Goal: Task Accomplishment & Management: Complete application form

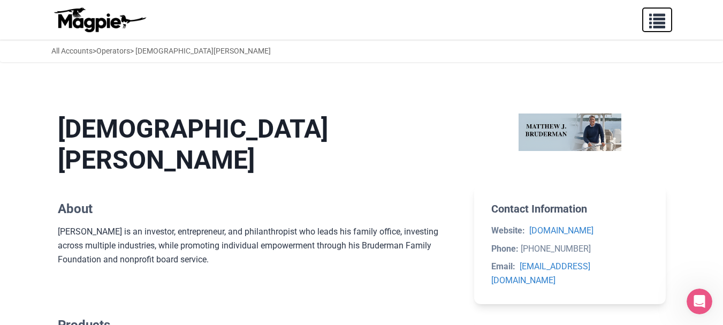
click at [658, 20] on span "button" at bounding box center [657, 19] width 16 height 16
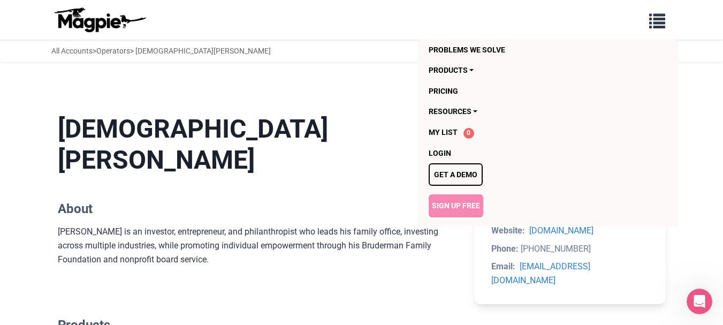
click at [453, 205] on link "Sign Up Free" at bounding box center [456, 205] width 55 height 22
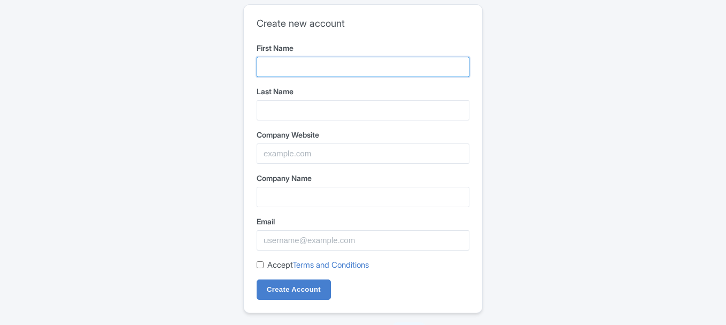
click at [362, 61] on input "First Name" at bounding box center [363, 67] width 213 height 20
type input "Sanders Fine"
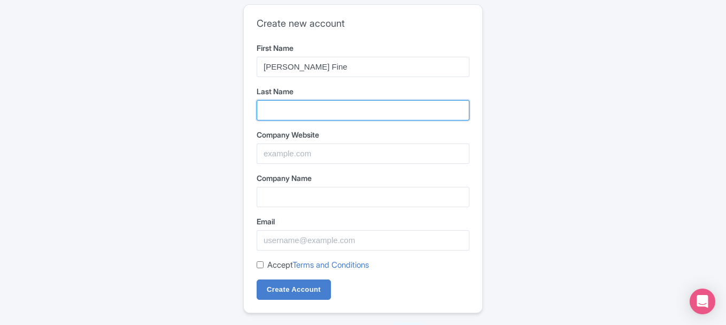
click at [314, 109] on input "Last Name" at bounding box center [363, 110] width 213 height 20
type input "Portraits"
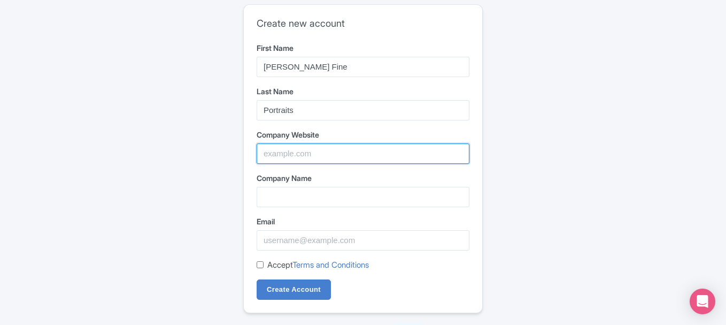
click at [289, 154] on input "Company Website" at bounding box center [363, 153] width 213 height 20
type input "[PERSON_NAME] Fine Portraits"
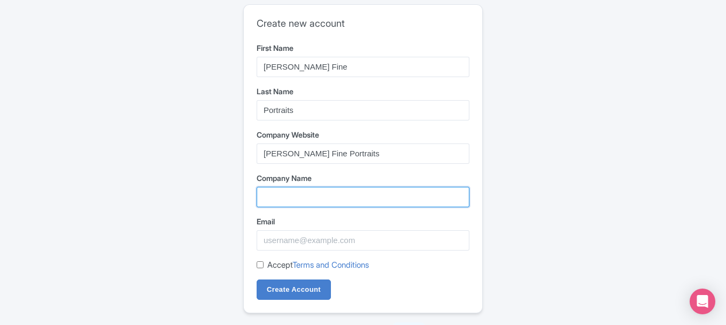
type input "[PERSON_NAME] Fine Portraits"
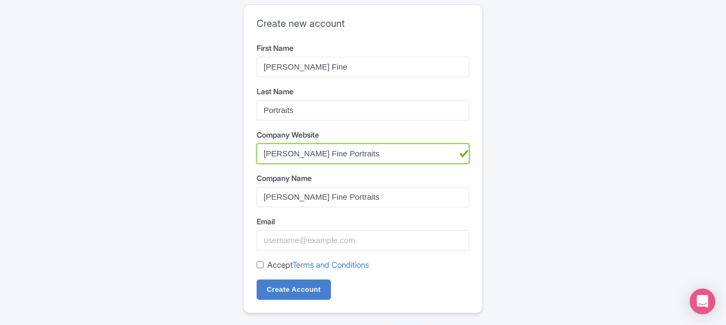
click at [312, 145] on input "[PERSON_NAME] Fine Portraits" at bounding box center [363, 153] width 213 height 20
paste input "https://www.sandersportraits.com/"
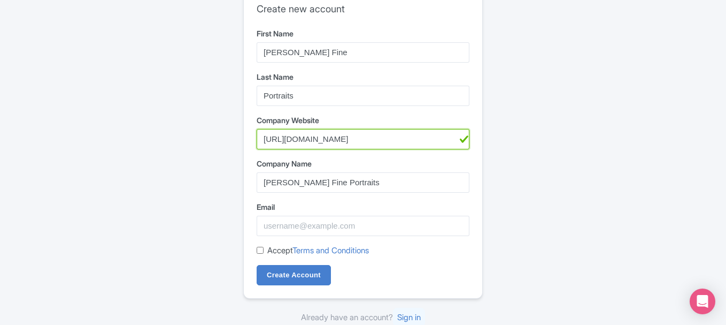
scroll to position [18, 0]
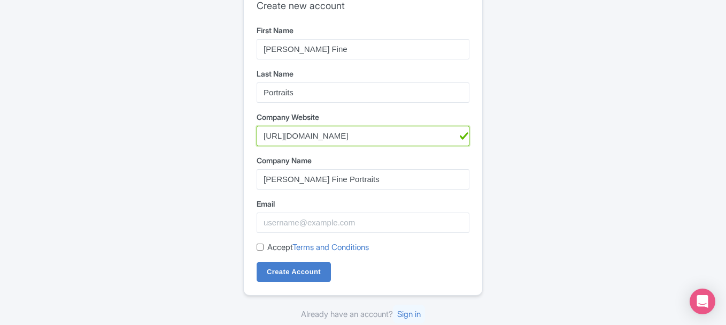
type input "https://www.sandersportraits.com/"
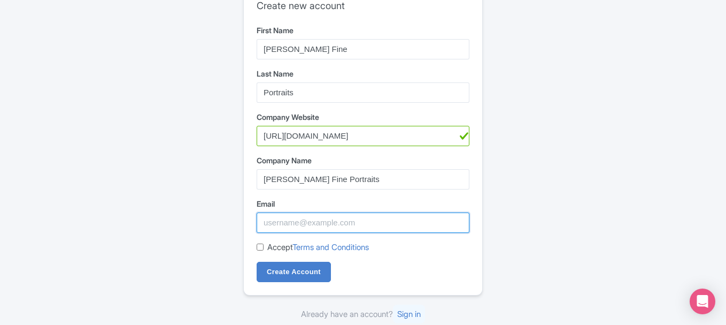
click at [309, 228] on input "Email" at bounding box center [363, 222] width 213 height 20
paste input "sandersfineportraits@gmail.com"
type input "sandersfineportraits@gmail.com"
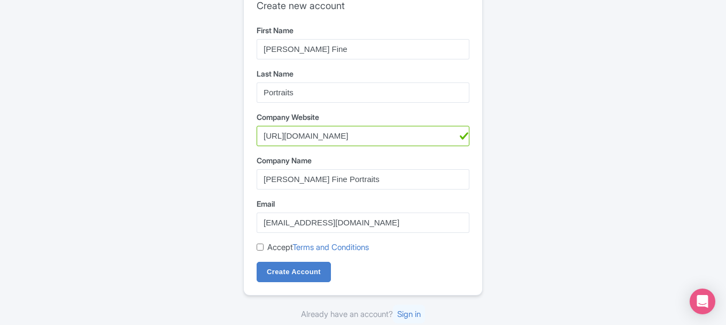
click at [259, 246] on input "Accept Terms and Conditions" at bounding box center [260, 246] width 7 height 7
checkbox input "true"
click at [277, 273] on input "Create Account" at bounding box center [294, 272] width 74 height 20
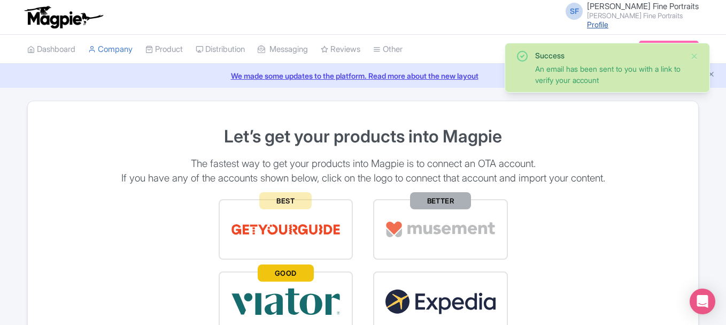
click at [609, 24] on link "Profile" at bounding box center [597, 24] width 21 height 9
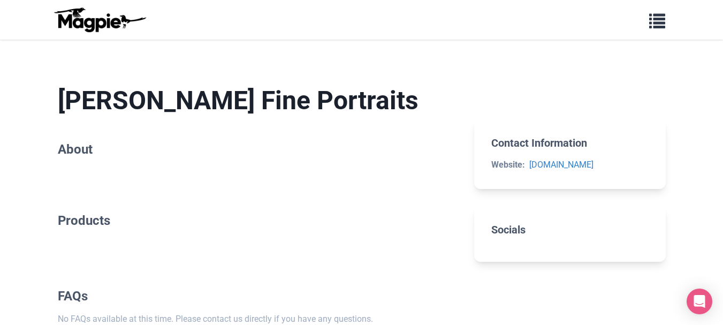
scroll to position [53, 0]
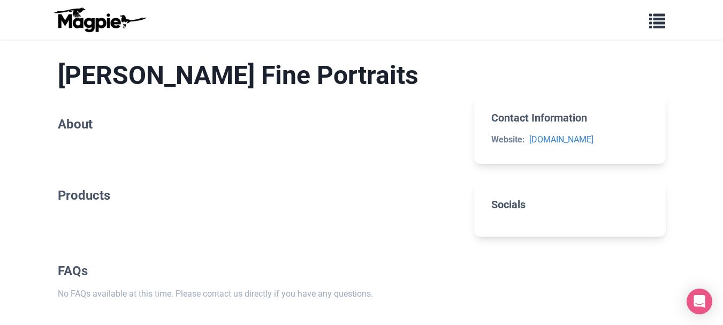
click at [63, 129] on h2 "About" at bounding box center [258, 125] width 400 height 16
click at [662, 21] on span "button" at bounding box center [657, 19] width 16 height 16
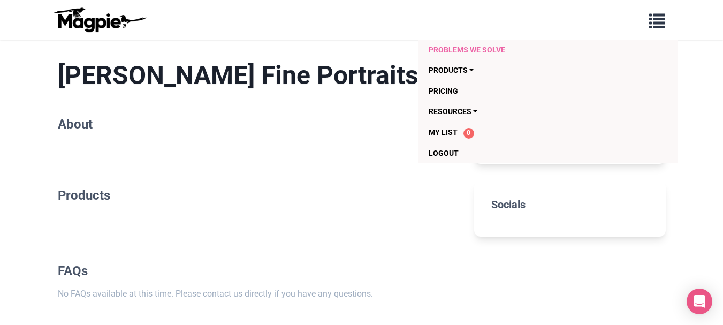
click at [458, 51] on link "Problems we solve" at bounding box center [527, 50] width 196 height 20
click at [468, 71] on link "Products" at bounding box center [527, 70] width 196 height 20
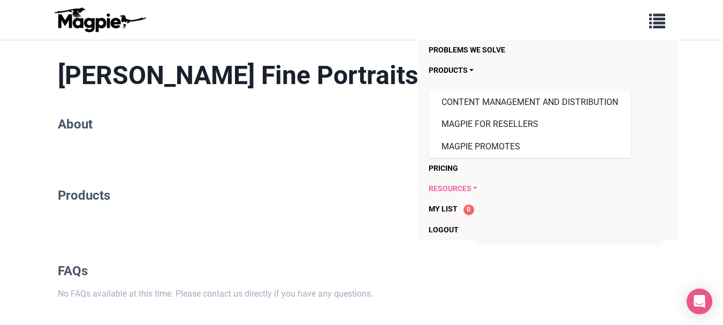
click at [476, 188] on link "Resources" at bounding box center [527, 188] width 196 height 20
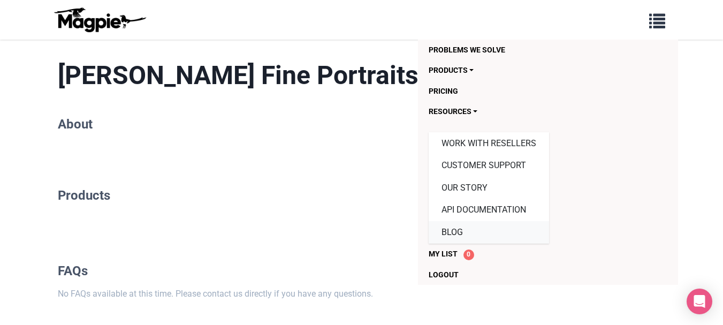
click at [493, 227] on link "Blog" at bounding box center [489, 232] width 120 height 22
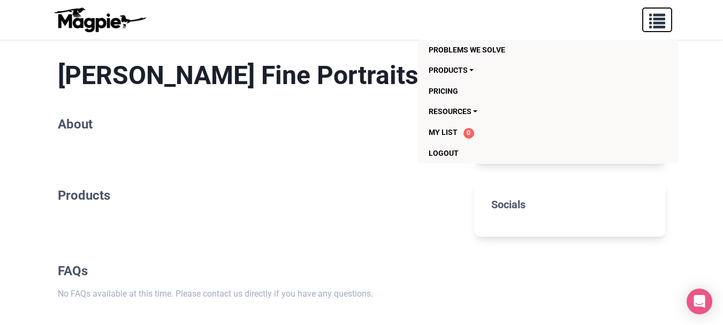
click at [659, 29] on button "button" at bounding box center [657, 19] width 30 height 25
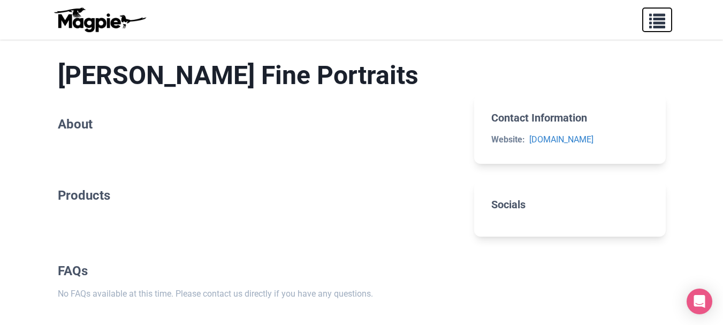
click at [660, 17] on span "button" at bounding box center [657, 19] width 16 height 16
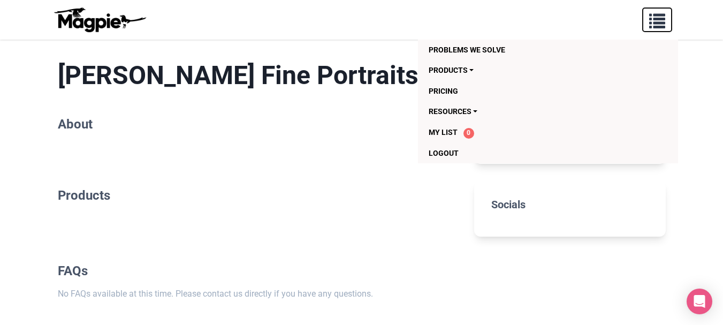
click at [660, 17] on span "button" at bounding box center [657, 19] width 16 height 16
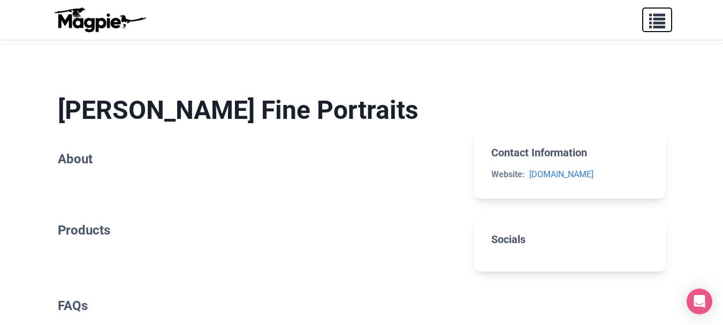
scroll to position [0, 0]
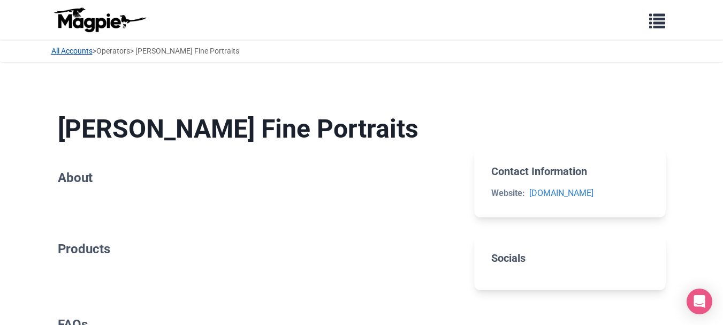
click at [73, 52] on link "All Accounts" at bounding box center [71, 51] width 41 height 9
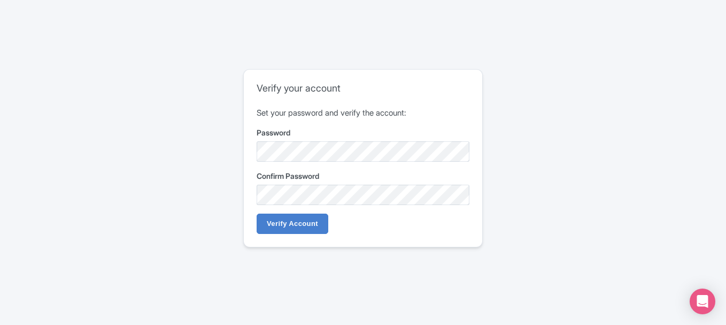
click at [289, 183] on div "Confirm Password" at bounding box center [363, 187] width 213 height 35
click at [276, 218] on input "Verify Account" at bounding box center [293, 223] width 72 height 20
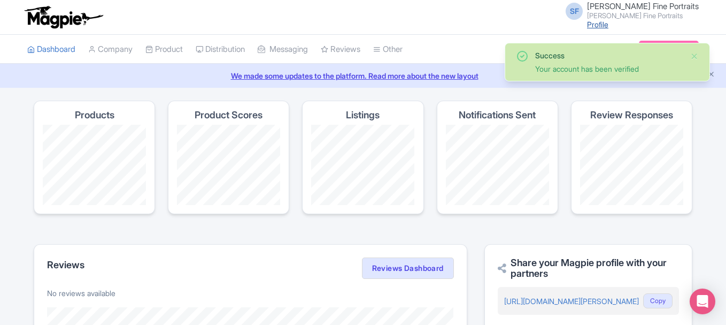
click at [609, 25] on link "Profile" at bounding box center [597, 24] width 21 height 9
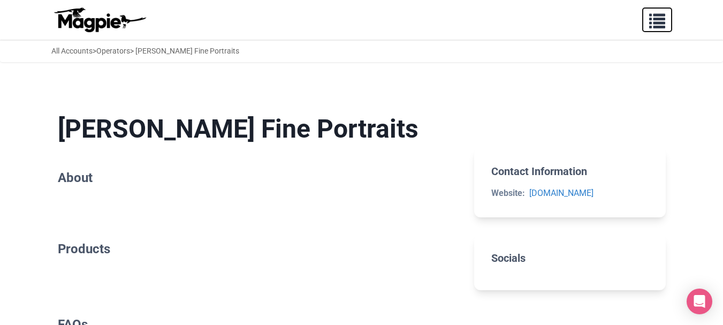
click at [663, 24] on span "button" at bounding box center [657, 19] width 16 height 16
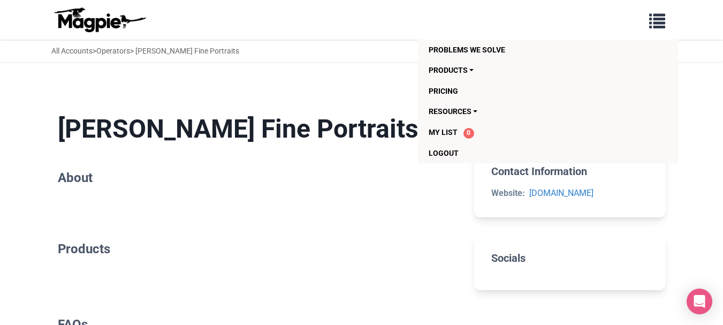
click at [208, 181] on h2 "About" at bounding box center [258, 178] width 400 height 16
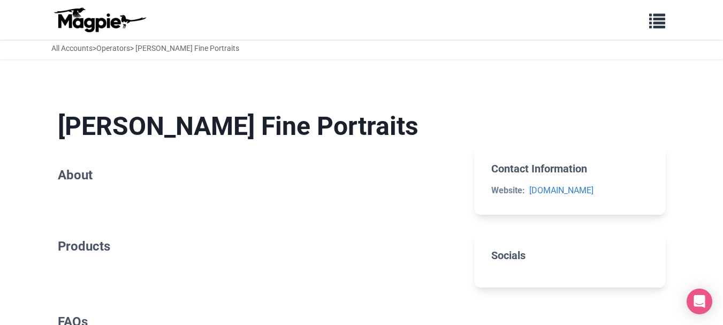
scroll to position [2, 0]
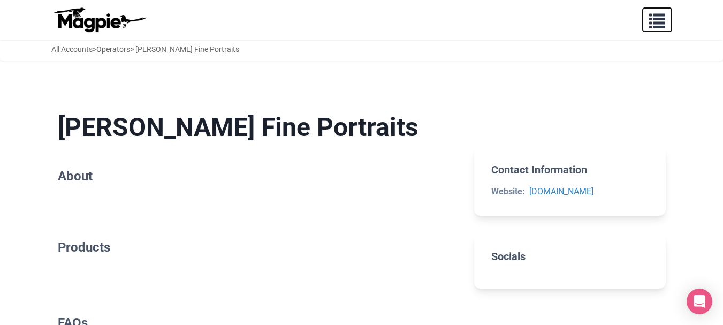
click at [655, 20] on span "button" at bounding box center [657, 19] width 16 height 16
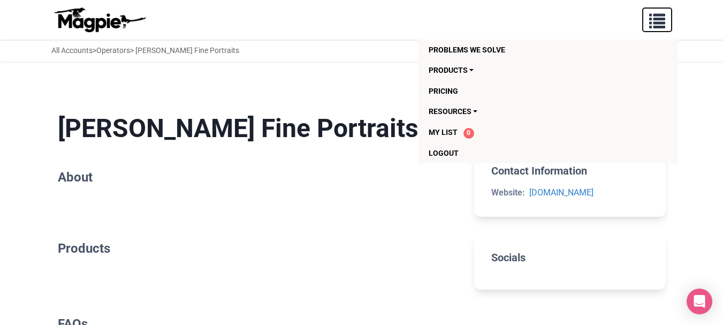
scroll to position [0, 0]
click at [449, 131] on span "My List" at bounding box center [443, 132] width 29 height 9
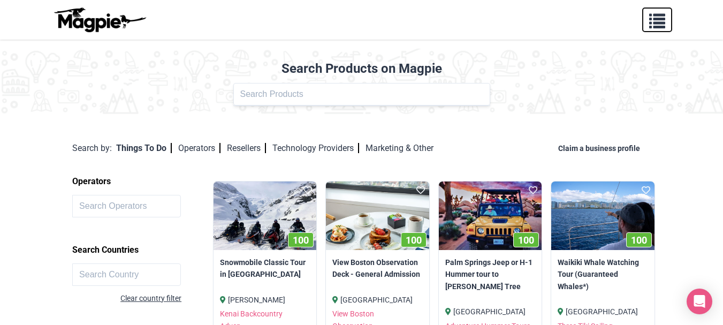
click at [664, 20] on span "button" at bounding box center [657, 19] width 16 height 16
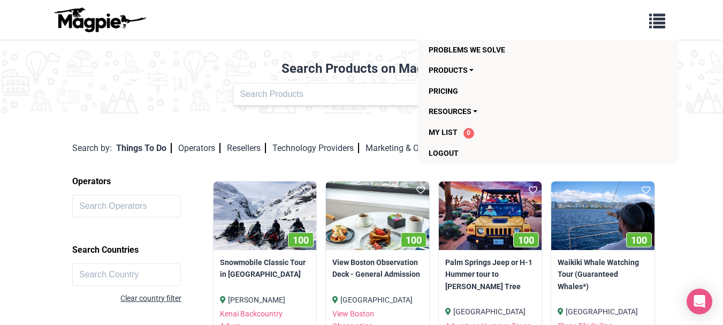
click at [303, 117] on div "Search Products on Magpie Product Name" at bounding box center [361, 83] width 723 height 70
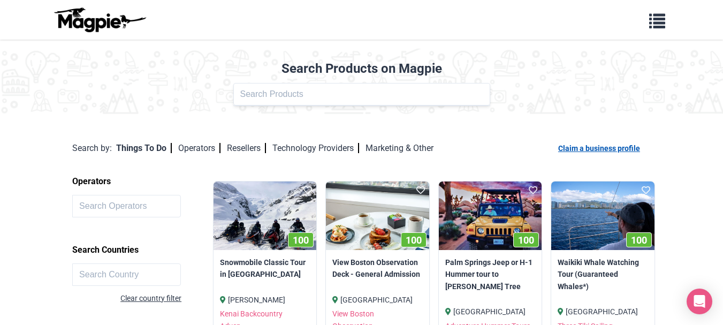
click at [597, 150] on link "Claim a business profile" at bounding box center [601, 148] width 86 height 9
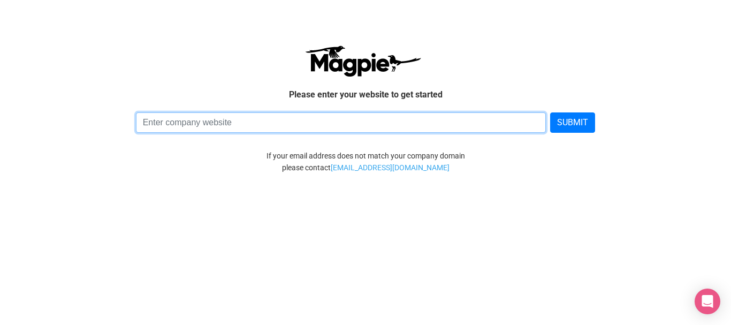
click at [380, 125] on input at bounding box center [341, 122] width 410 height 20
